Goal: Find specific page/section: Find specific page/section

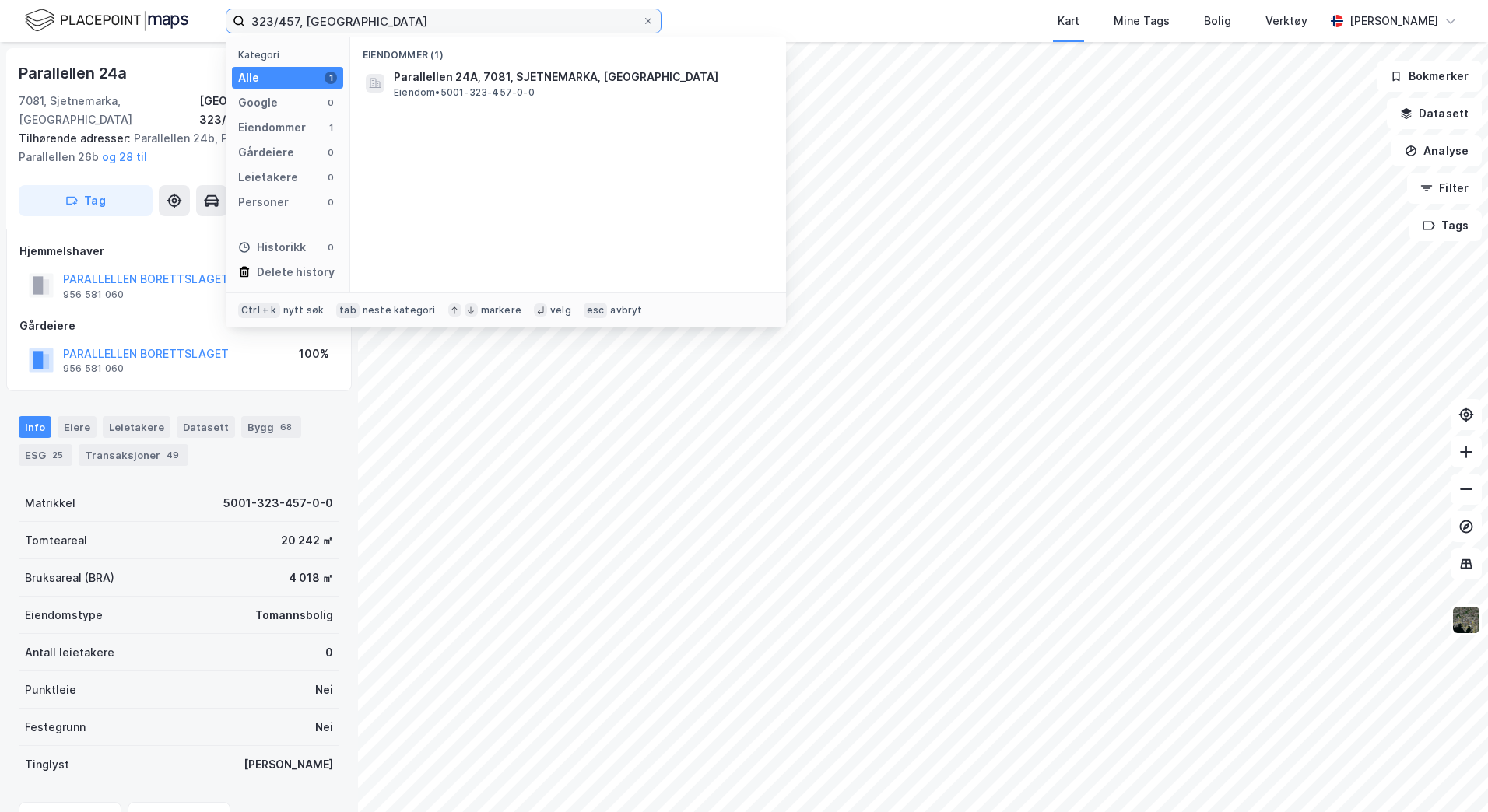
drag, startPoint x: 0, startPoint y: 0, endPoint x: 138, endPoint y: 18, distance: 139.2
click at [139, 17] on div "323/457, trondheim Kategori Alle 1 Google 0 Eiendommer 1 Gårdeiere 0 Leietakere…" at bounding box center [744, 21] width 1488 height 42
type input "94/214, trond"
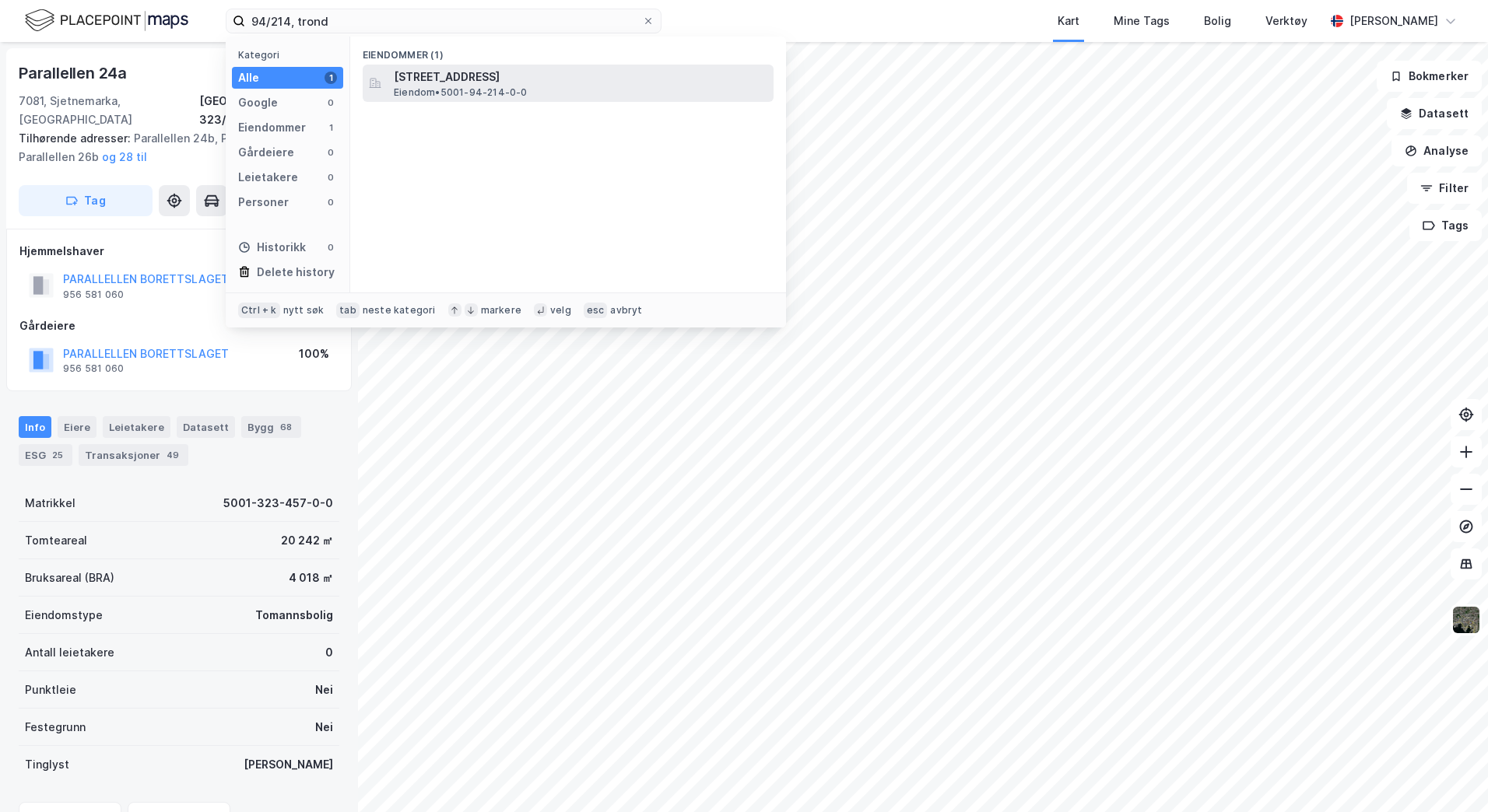
click at [416, 83] on span "[STREET_ADDRESS]" at bounding box center [580, 76] width 374 height 18
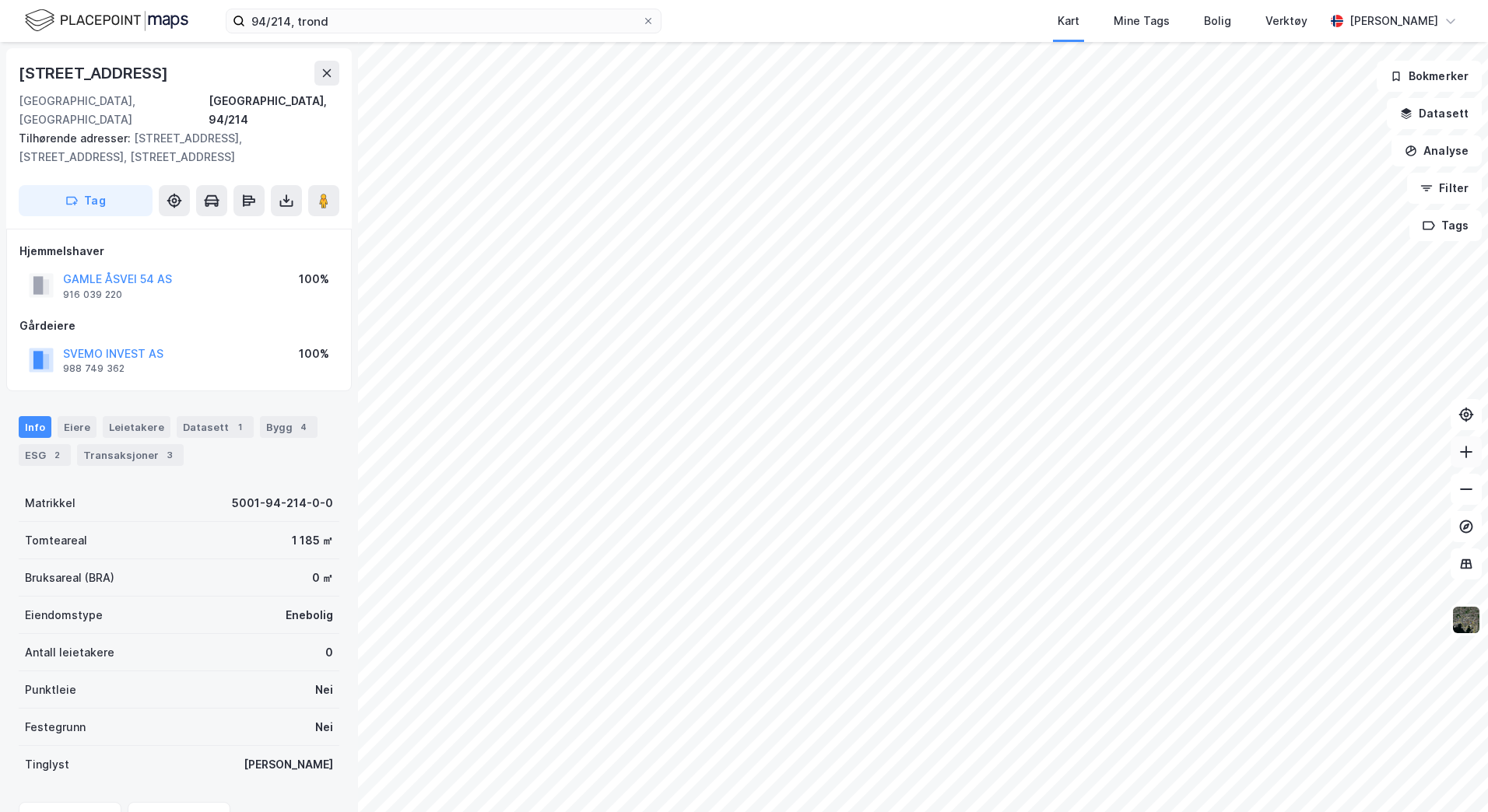
click at [1463, 453] on icon at bounding box center [1466, 452] width 16 height 16
